Goal: Information Seeking & Learning: Learn about a topic

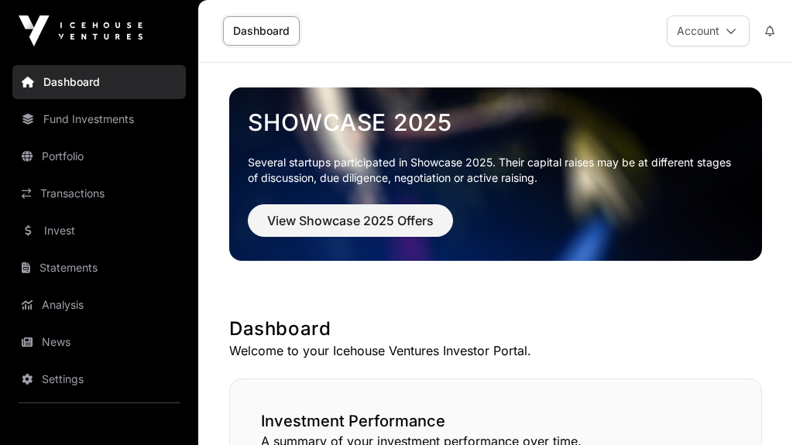
click at [90, 158] on link "Portfolio" at bounding box center [99, 156] width 174 height 34
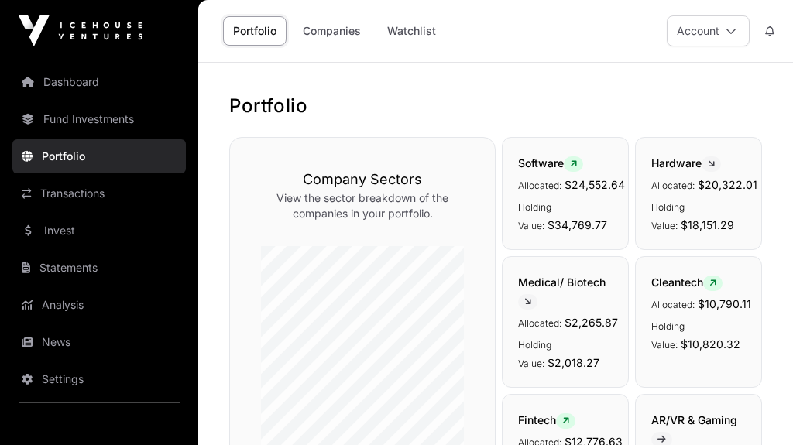
click at [321, 36] on link "Companies" at bounding box center [332, 30] width 78 height 29
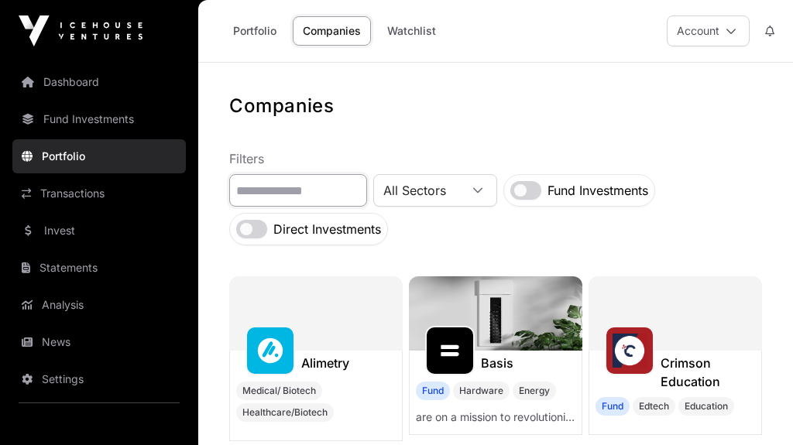
click at [338, 192] on input "text" at bounding box center [298, 190] width 138 height 33
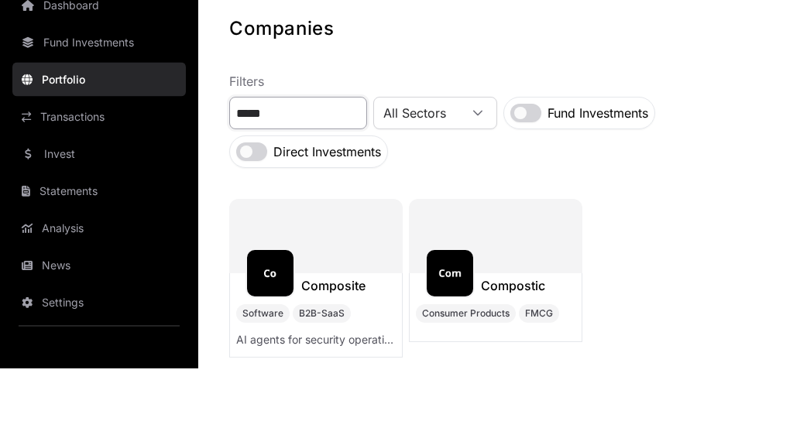
type input "*****"
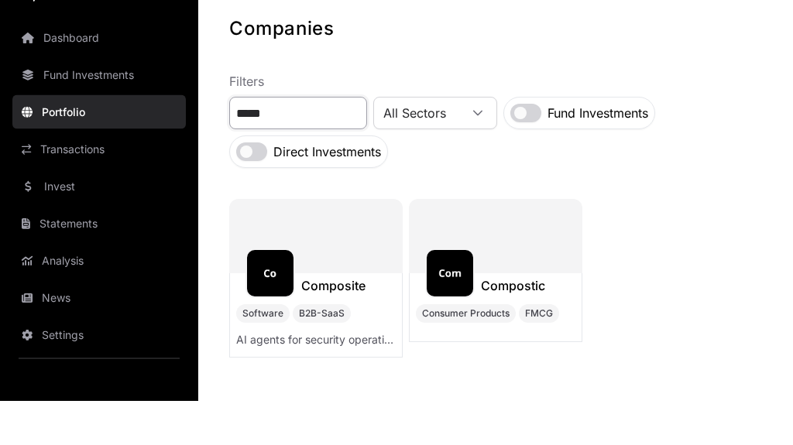
scroll to position [45, 0]
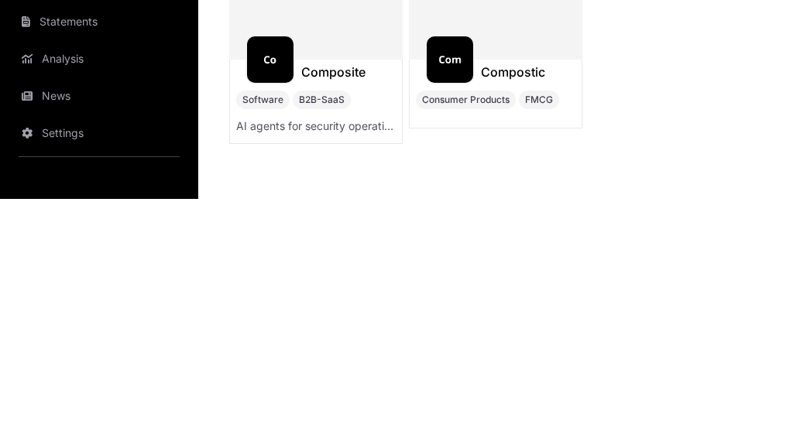
click at [284, 289] on img at bounding box center [270, 306] width 34 height 34
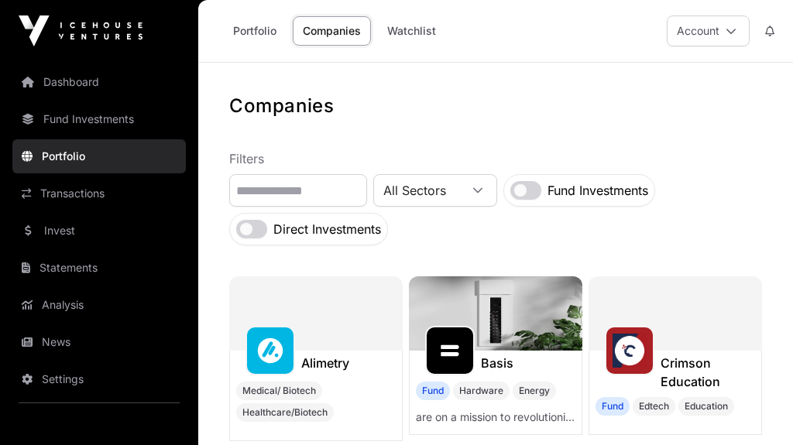
scroll to position [73, 0]
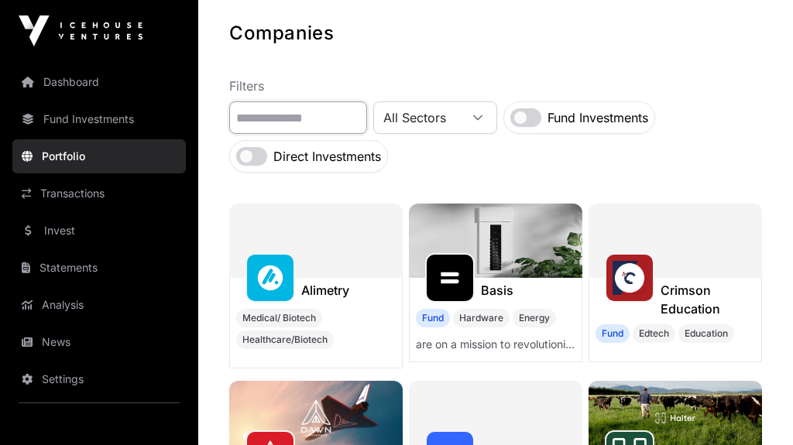
click at [348, 116] on input "text" at bounding box center [298, 117] width 138 height 33
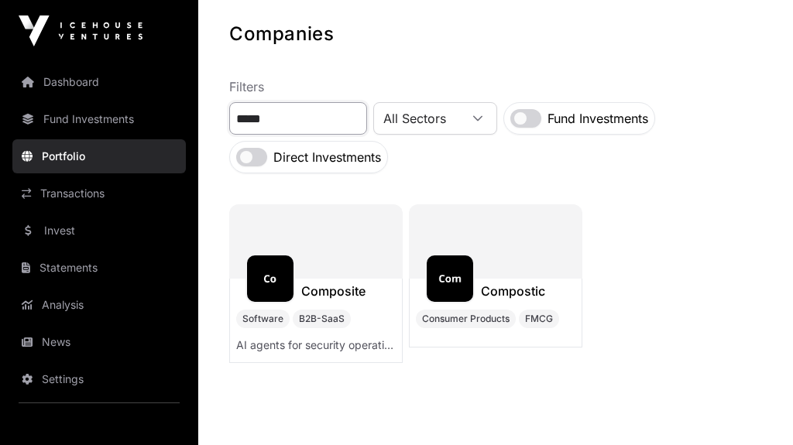
type input "*****"
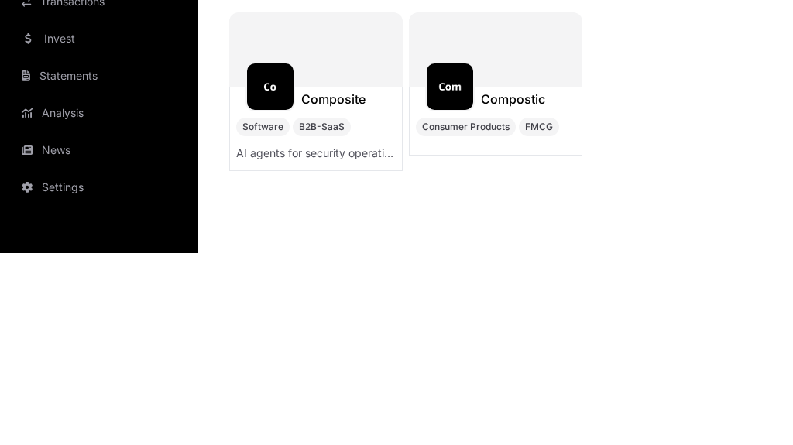
click at [459, 262] on img at bounding box center [450, 279] width 34 height 34
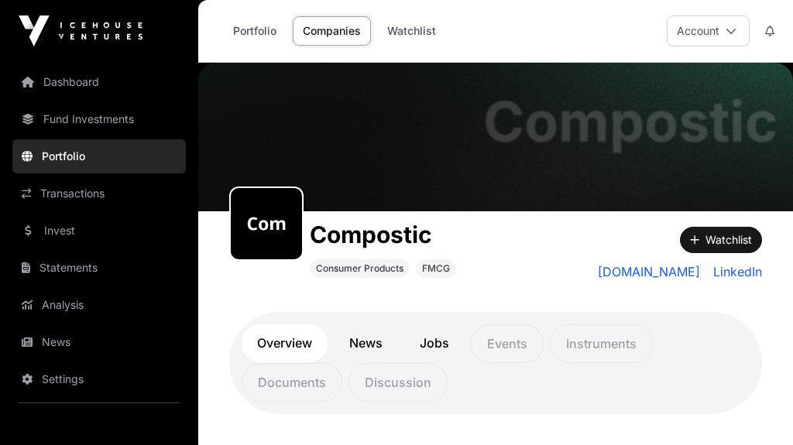
click at [263, 31] on link "Portfolio" at bounding box center [255, 30] width 64 height 29
